Goal: Communication & Community: Share content

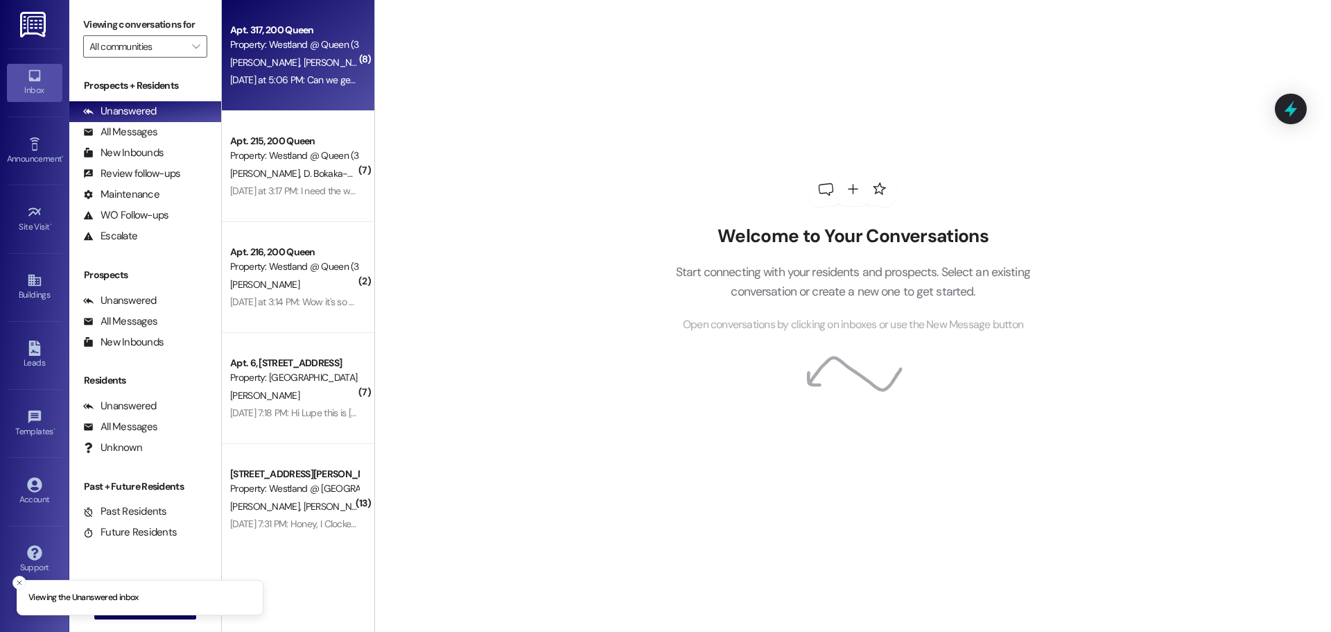
click at [267, 65] on span "[PERSON_NAME]" at bounding box center [266, 62] width 73 height 12
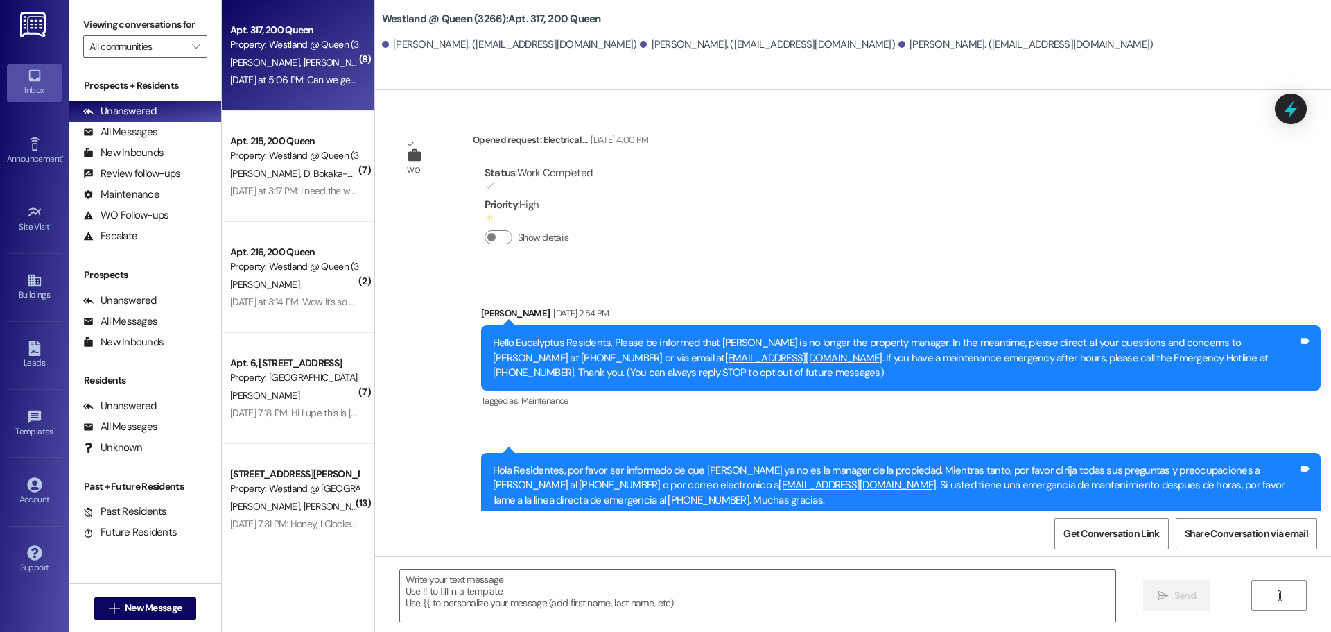
scroll to position [38611, 0]
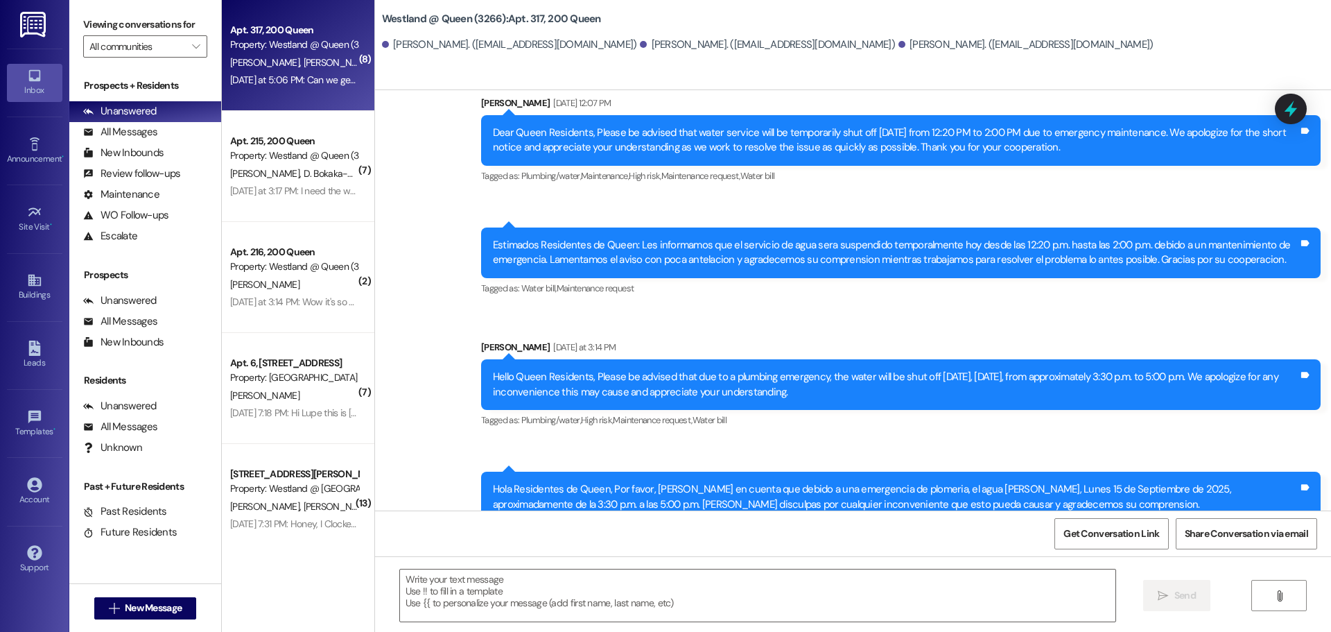
drag, startPoint x: 859, startPoint y: 236, endPoint x: 491, endPoint y: 215, distance: 368.8
click at [493, 370] on div "Hello Queen Residents, Please be advised that due to a plumbing emergency, the …" at bounding box center [896, 385] width 806 height 30
copy div "Hello Queen Residents, Please be advised that due to a plumbing emergency, the …"
click at [748, 482] on div "Hola Residentes de Queen, Por favor, [PERSON_NAME] en cuenta que debido a una e…" at bounding box center [896, 497] width 806 height 30
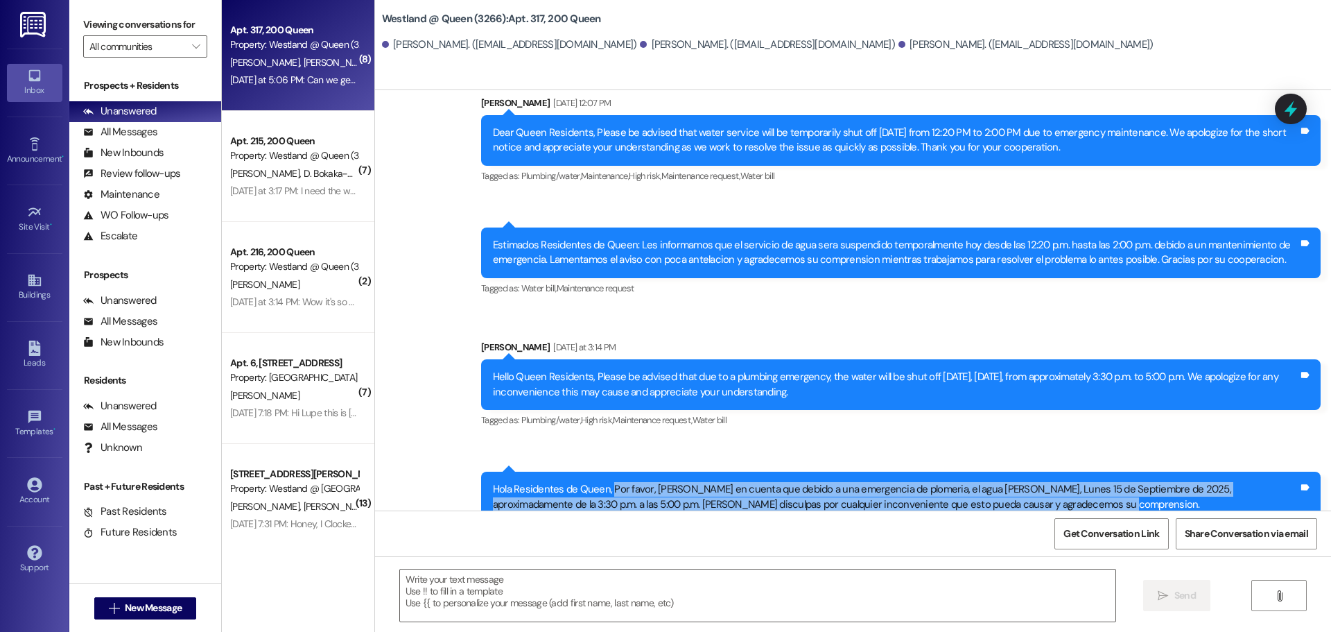
drag, startPoint x: 612, startPoint y: 324, endPoint x: 1034, endPoint y: 339, distance: 422.5
click at [1034, 482] on div "Hola Residentes de Queen, Por favor, [PERSON_NAME] en cuenta que debido a una e…" at bounding box center [896, 497] width 806 height 30
copy div "Por favor, [PERSON_NAME] en cuenta que debido a una emergencia de plomeria, el …"
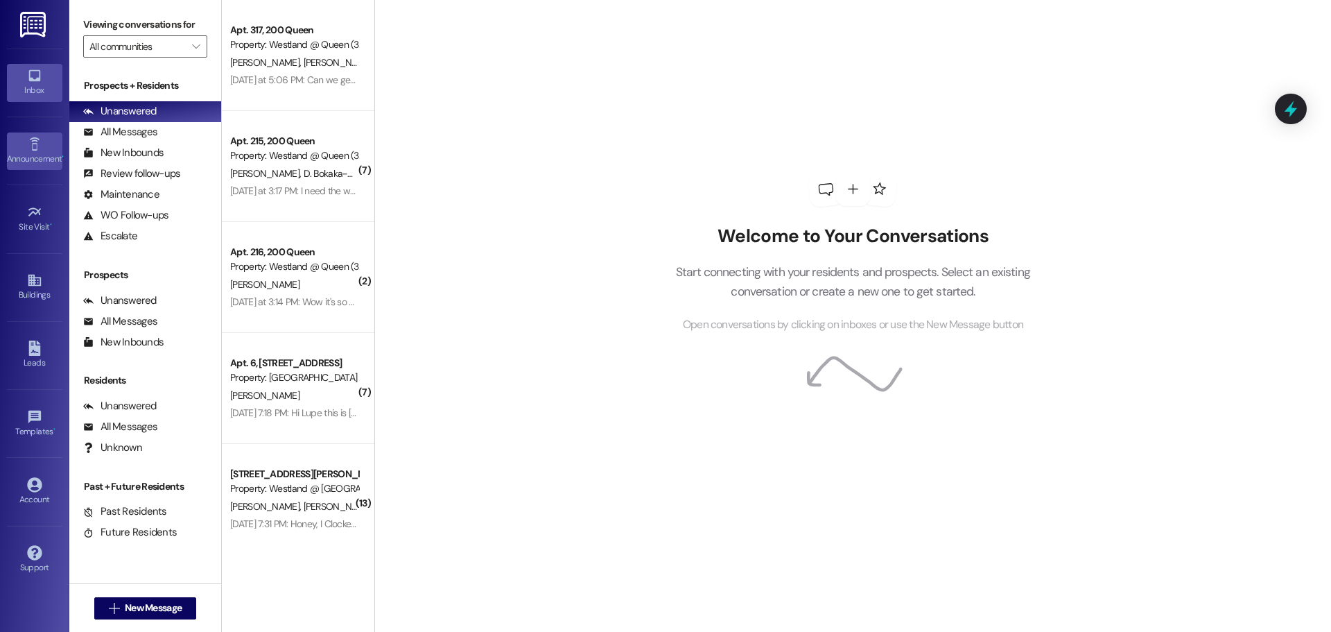
click at [46, 157] on div "Announcement •" at bounding box center [34, 159] width 69 height 14
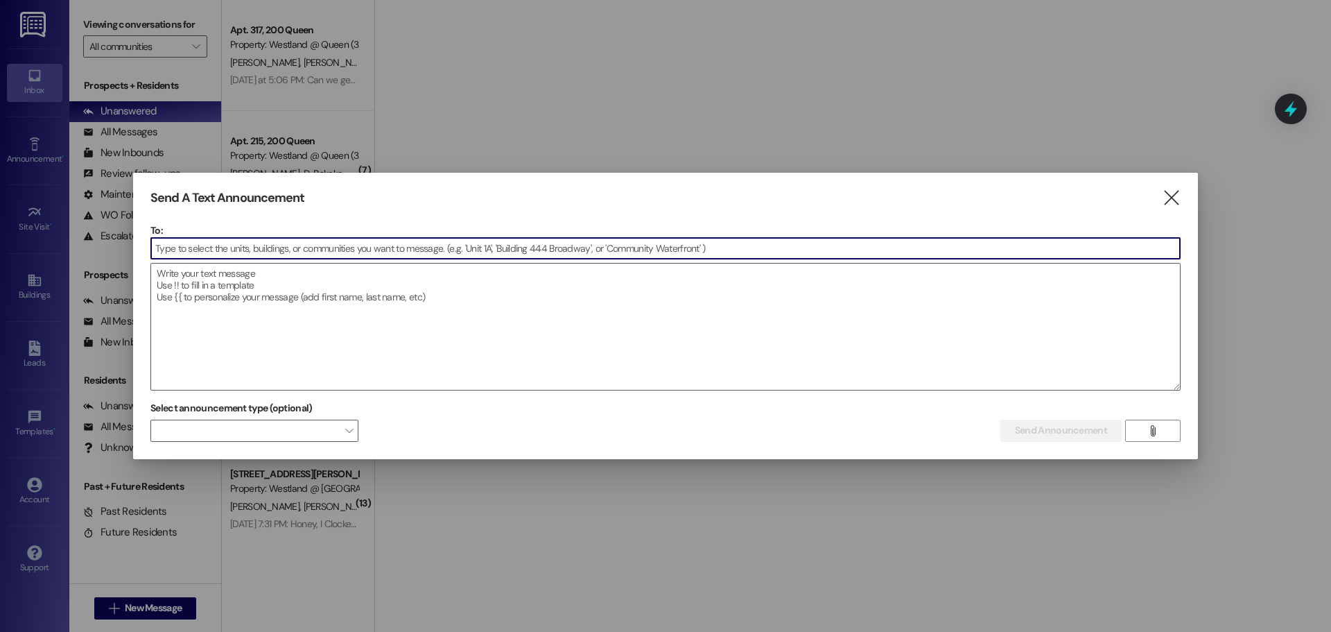
click at [228, 255] on input at bounding box center [665, 248] width 1029 height 21
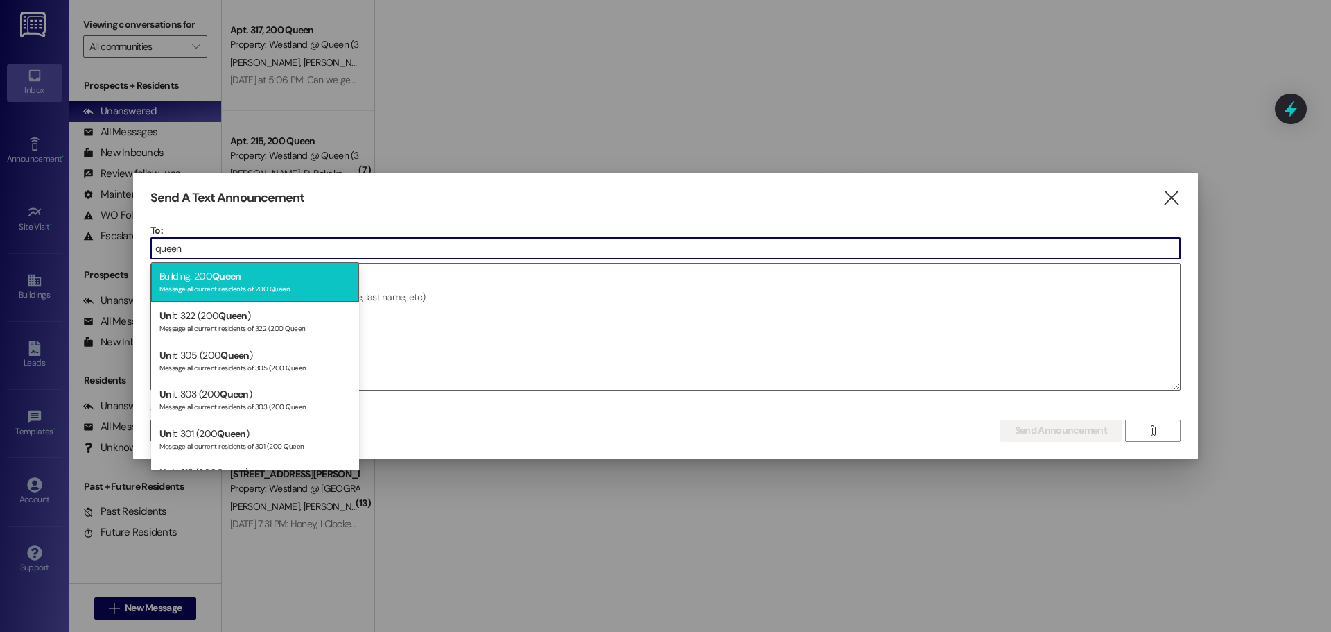
type input "queen"
click at [202, 280] on div "Building: 200 Queen Message all current residents of 200 Queen" at bounding box center [255, 282] width 208 height 40
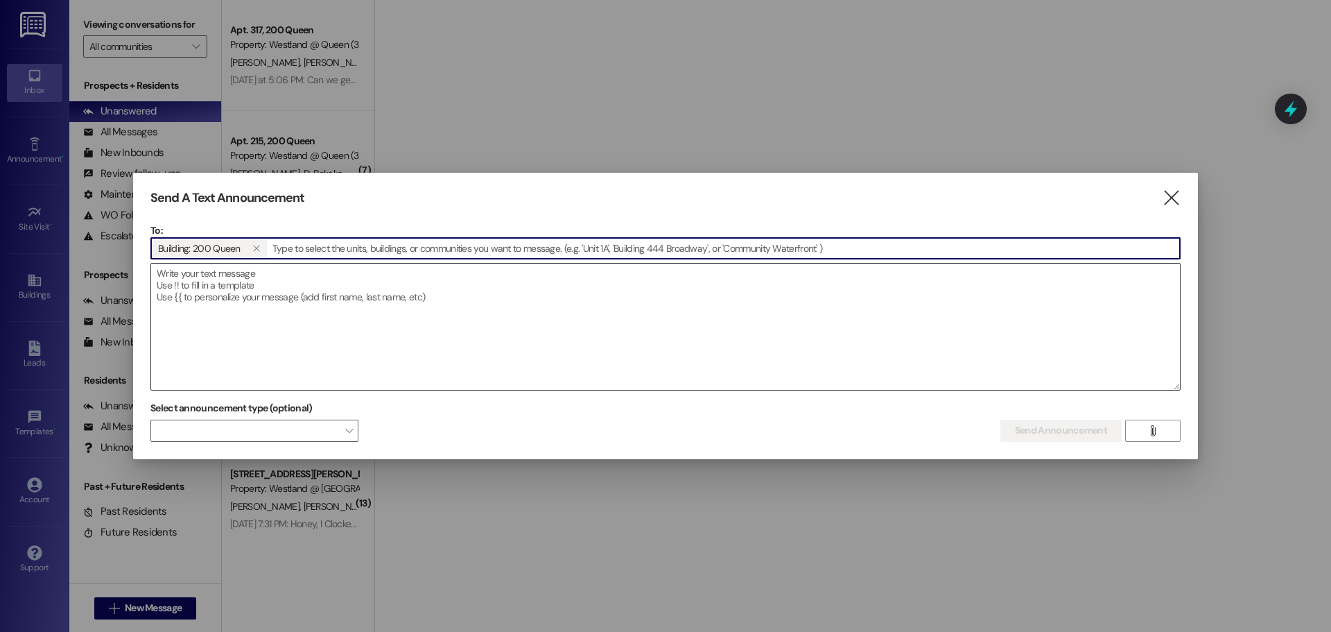
click at [257, 290] on textarea at bounding box center [665, 326] width 1029 height 126
click at [242, 284] on textarea at bounding box center [665, 326] width 1029 height 126
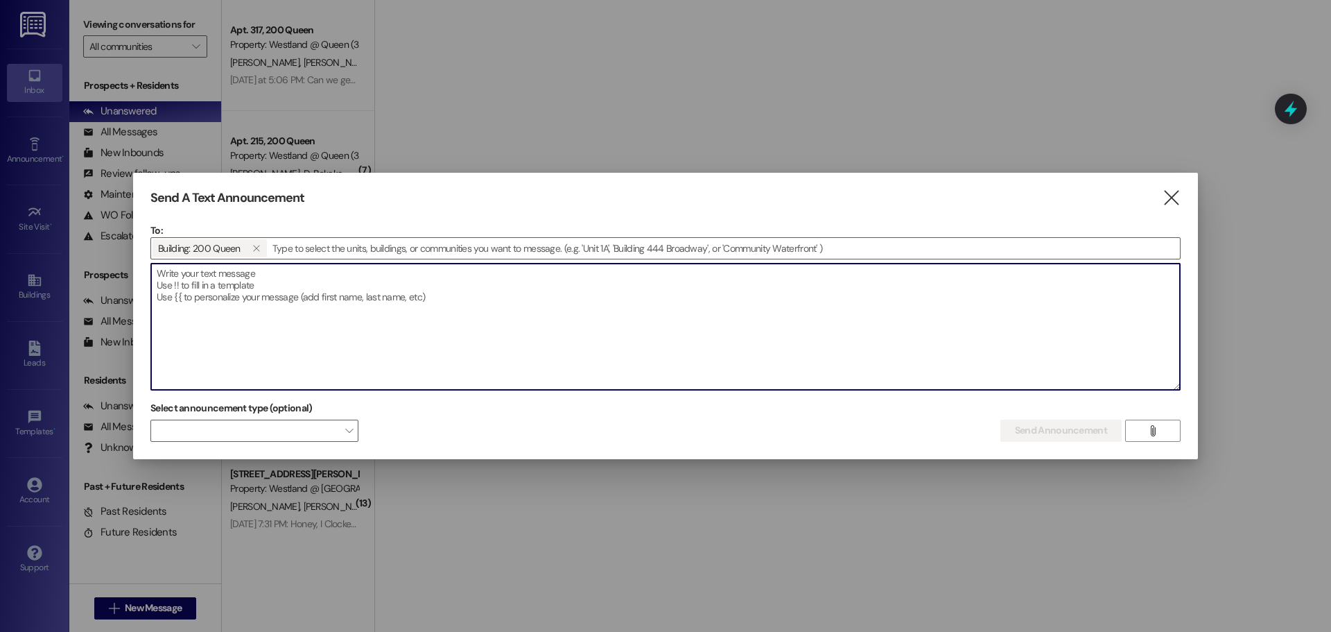
paste textarea "Hello Queen Residents, Please be advised that due to a plumbing emergency, the …"
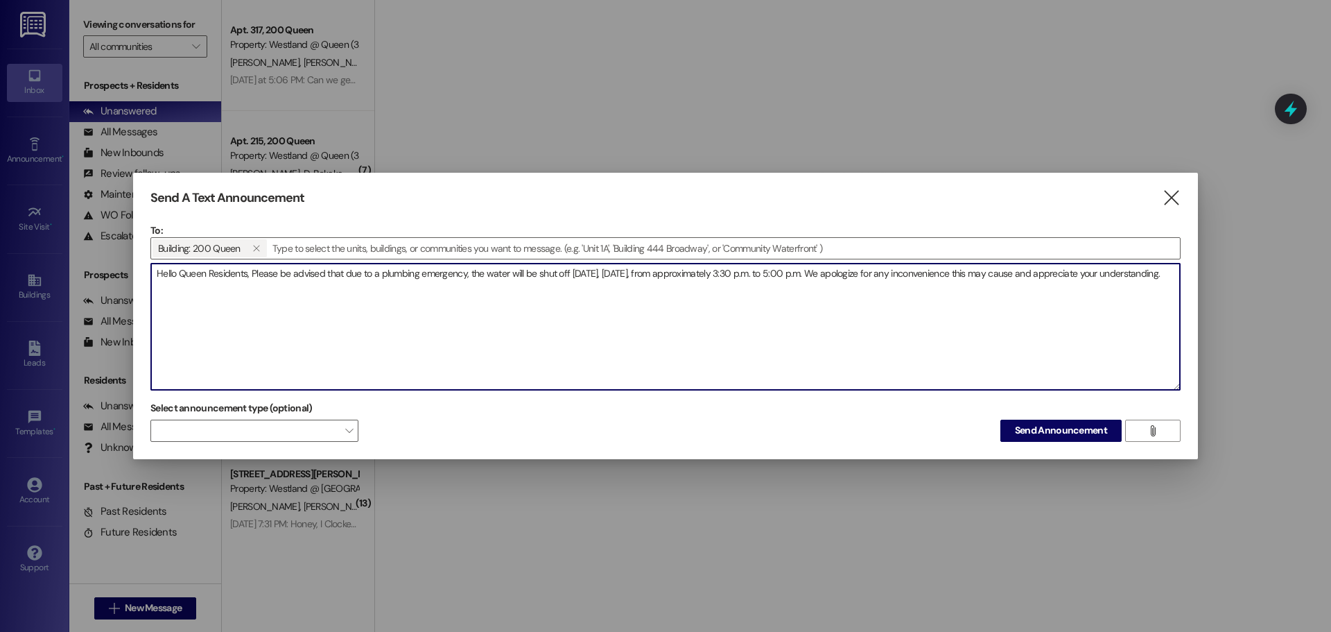
drag, startPoint x: 626, startPoint y: 273, endPoint x: 625, endPoint y: 320, distance: 46.5
click at [626, 274] on textarea "Hello Queen Residents, Please be advised that due to a plumbing emergency, the …" at bounding box center [665, 326] width 1029 height 126
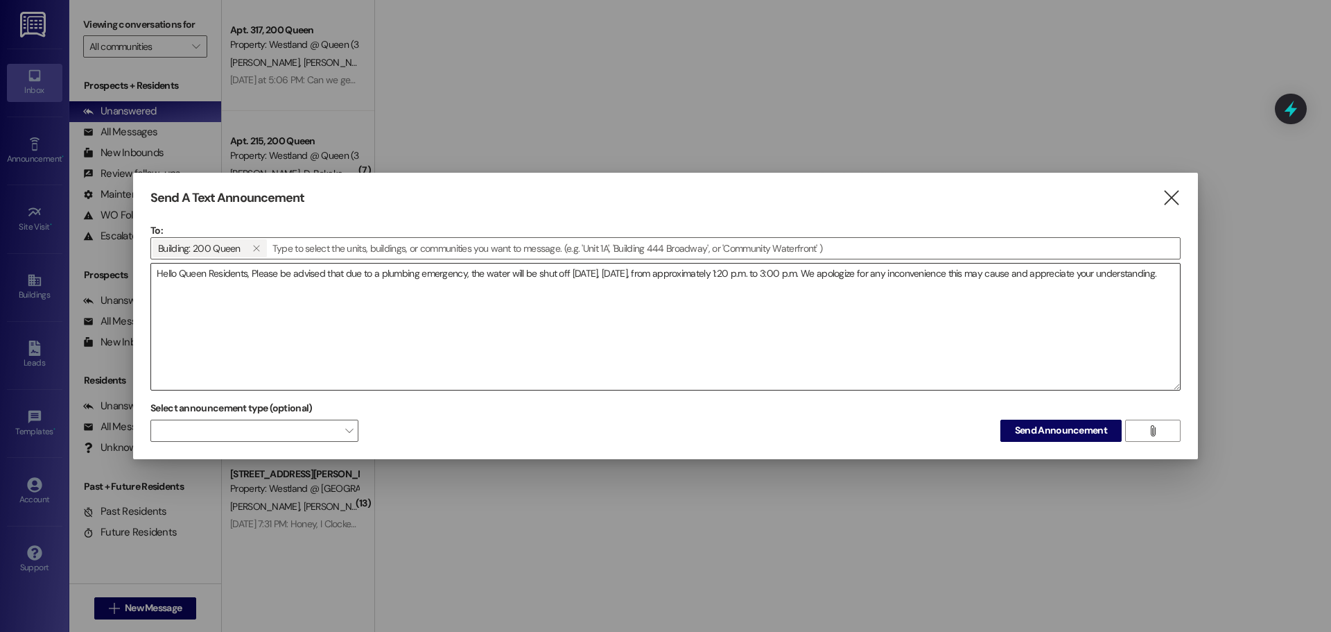
click at [250, 290] on textarea "Hello Queen Residents, Please be advised that due to a plumbing emergency, the …" at bounding box center [665, 326] width 1029 height 126
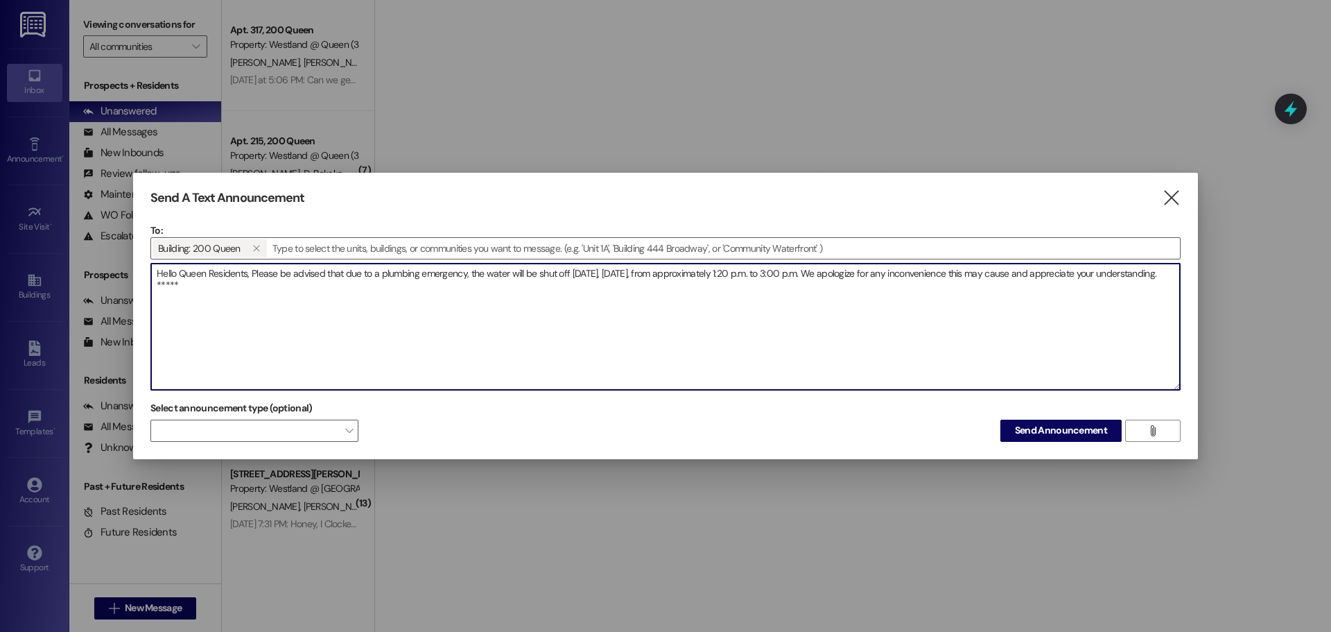
paste textarea "Por favor, [PERSON_NAME] en cuenta que debido a una emergencia de plomeria, el …"
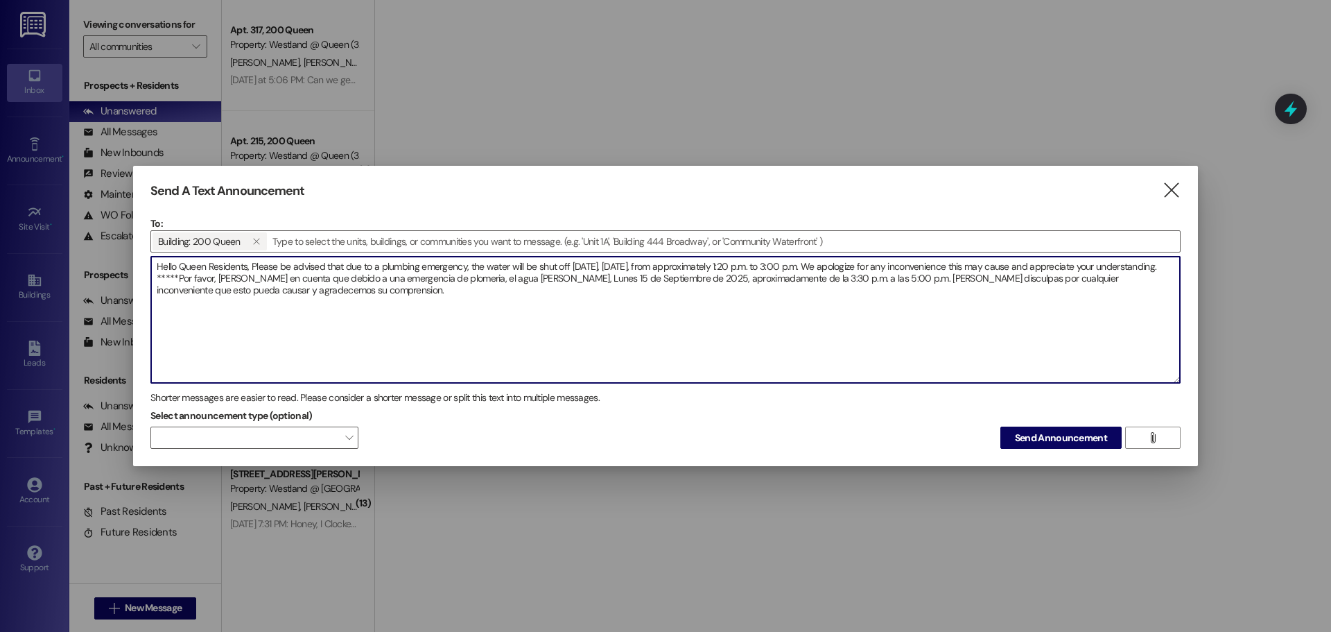
click at [643, 281] on textarea "Hello Queen Residents, Please be advised that due to a plumbing emergency, the …" at bounding box center [665, 320] width 1029 height 126
drag, startPoint x: 870, startPoint y: 278, endPoint x: 937, endPoint y: 317, distance: 77.7
click at [870, 279] on textarea "Hello Queen Residents, Please be advised that due to a plumbing emergency, the …" at bounding box center [665, 320] width 1029 height 126
type textarea "Hello Queen Residents, Please be advised that due to a plumbing emergency, the …"
click at [1045, 440] on span "Send Announcement" at bounding box center [1061, 438] width 92 height 15
